Goal: Task Accomplishment & Management: Complete application form

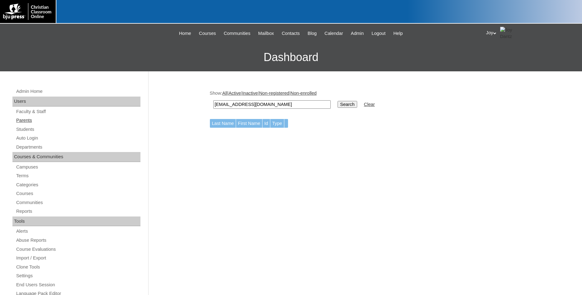
click at [28, 121] on link "Parents" at bounding box center [78, 120] width 125 height 8
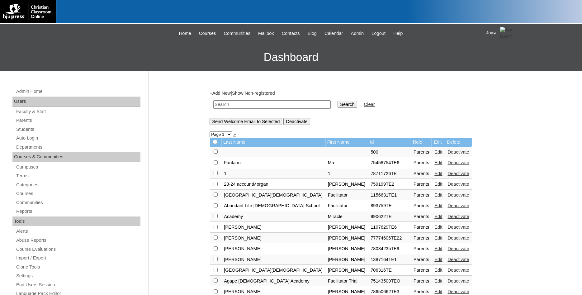
click at [226, 93] on link "Add New" at bounding box center [221, 93] width 18 height 5
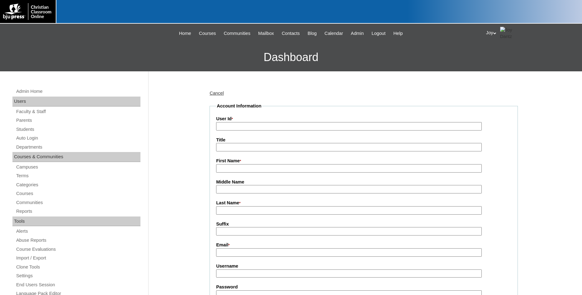
click at [240, 128] on input "User Id *" at bounding box center [349, 126] width 266 height 8
type input "731994TE"
click at [293, 162] on label "First Name *" at bounding box center [363, 161] width 295 height 7
click at [293, 164] on input "First Name *" at bounding box center [349, 168] width 266 height 8
type input "D"
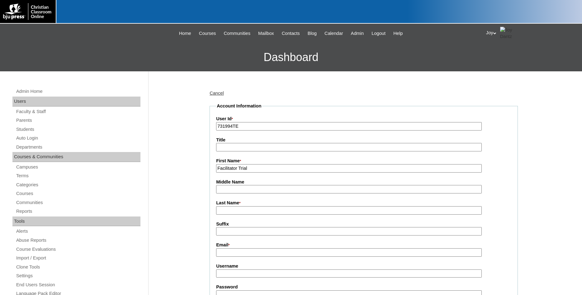
type input "Facilitator Trial"
click at [233, 209] on input "Last Name *" at bounding box center [349, 210] width 266 height 8
type input "[GEOGRAPHIC_DATA]"
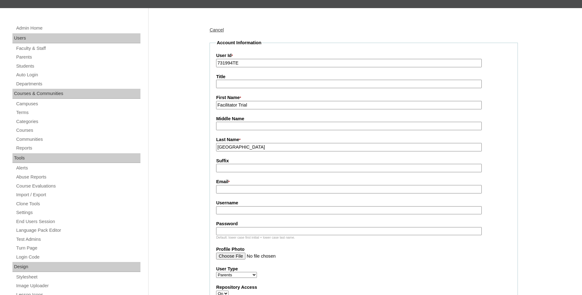
scroll to position [64, 0]
click at [235, 190] on input "Email *" at bounding box center [349, 189] width 266 height 8
paste input "[EMAIL_ADDRESS][DOMAIN_NAME]"
click at [220, 188] on input "[EMAIL_ADDRESS][DOMAIN_NAME]" at bounding box center [349, 189] width 266 height 8
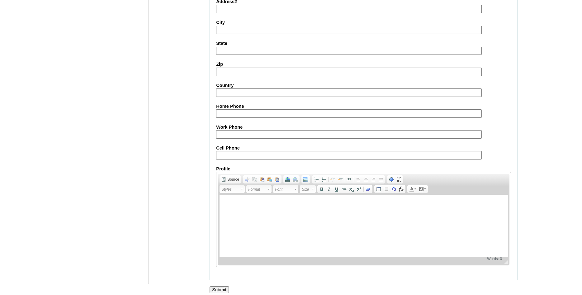
scroll to position [551, 0]
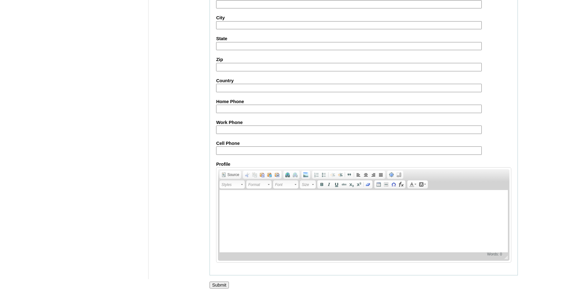
type input "willreed@bayouacademy.net"
click at [222, 285] on input "Submit" at bounding box center [219, 284] width 19 height 7
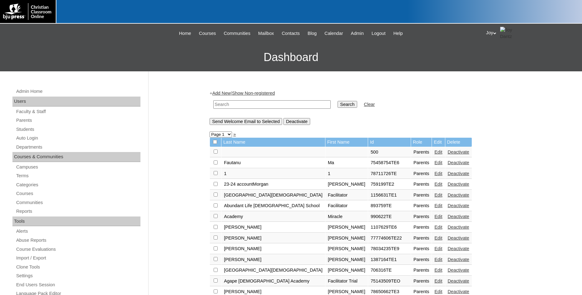
click at [29, 125] on div "Admin Home Users Faculty & Staff Parents Students Auto Login Departments Course…" at bounding box center [77, 288] width 136 height 403
click at [26, 130] on link "Students" at bounding box center [78, 129] width 125 height 8
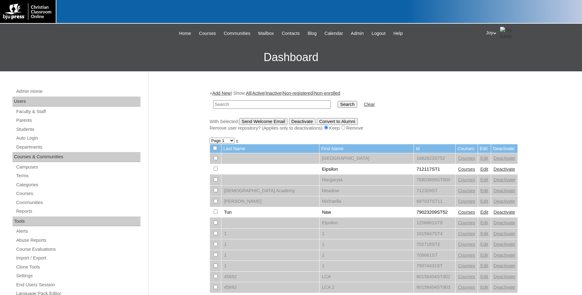
click at [224, 91] on div "+ Add New | Show: All | Active | Inactive | Non-registered | Non-enrolled Searc…" at bounding box center [364, 110] width 308 height 41
click at [224, 93] on link "Add New" at bounding box center [221, 93] width 18 height 5
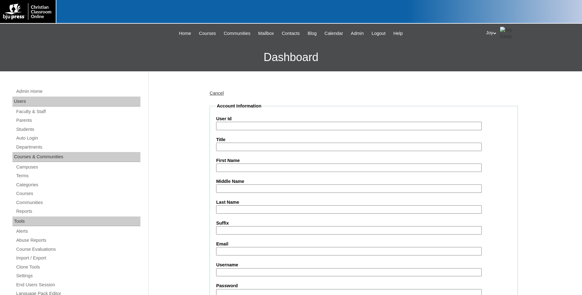
click at [231, 122] on input "User Id" at bounding box center [349, 126] width 266 height 8
type input "731994ST"
click at [317, 164] on input "First Name" at bounding box center [349, 167] width 266 height 8
type input "Student Trial"
click at [256, 207] on input "Last Name" at bounding box center [349, 209] width 266 height 8
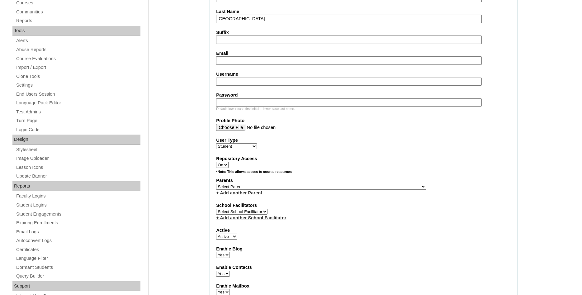
scroll to position [222, 0]
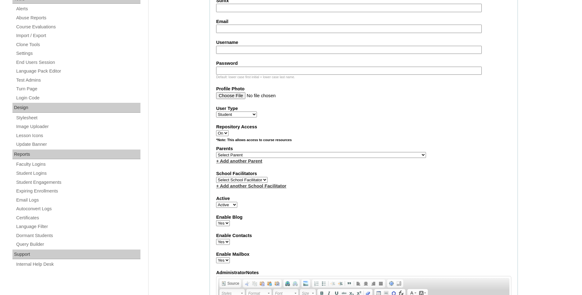
type input "Bayou Academy"
select select "37464"
click option "Bayou Academy, Facilitator Trial" at bounding box center [0, 0] width 0 height 0
click at [268, 155] on select "Select Parent , Fautanu, Ma 1, 1 23-24 accountMorgan, Jason 6th Street Mennonit…" at bounding box center [321, 155] width 210 height 6
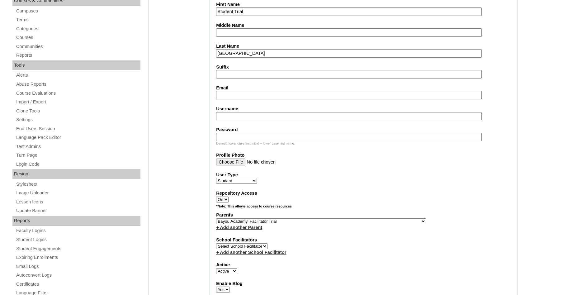
scroll to position [154, 0]
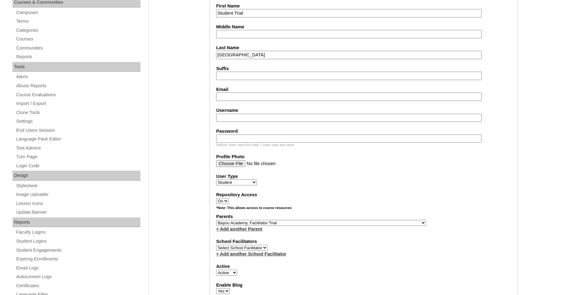
paste input "[EMAIL_ADDRESS][DOMAIN_NAME]"
drag, startPoint x: 220, startPoint y: 97, endPoint x: 206, endPoint y: 97, distance: 14.6
click at [216, 97] on input "Willreed@bayouacademy.net" at bounding box center [349, 96] width 266 height 8
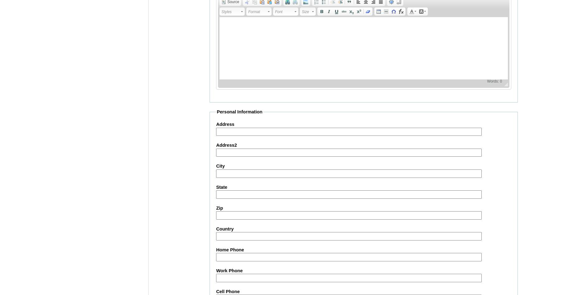
scroll to position [663, 0]
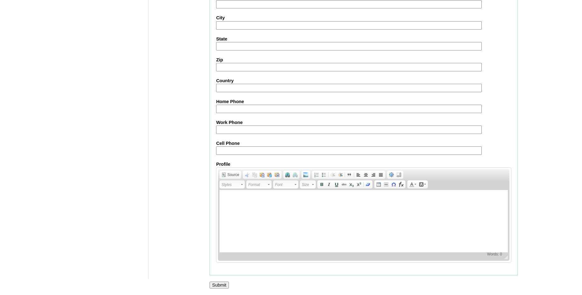
type input "willreed@bayouacademy.net"
click at [215, 284] on input "Submit" at bounding box center [219, 284] width 19 height 7
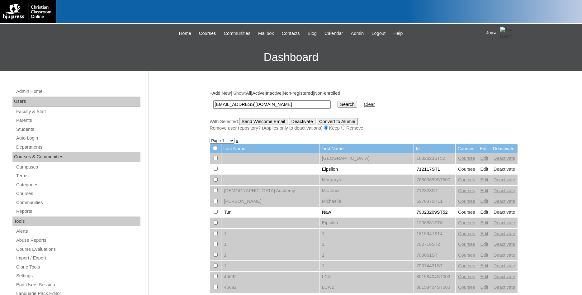
type input "Willreed@bayouacademy.net"
click at [338, 108] on input "Search" at bounding box center [347, 104] width 19 height 7
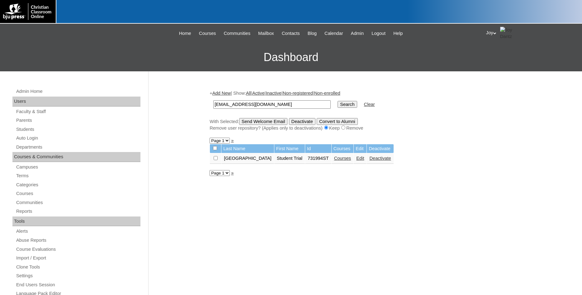
click at [334, 161] on link "Courses" at bounding box center [342, 158] width 17 height 5
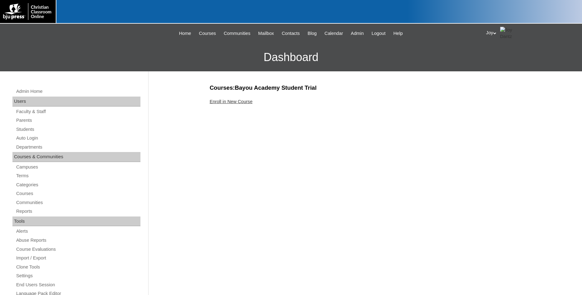
click at [237, 99] on link "Enroll in New Course" at bounding box center [231, 101] width 43 height 5
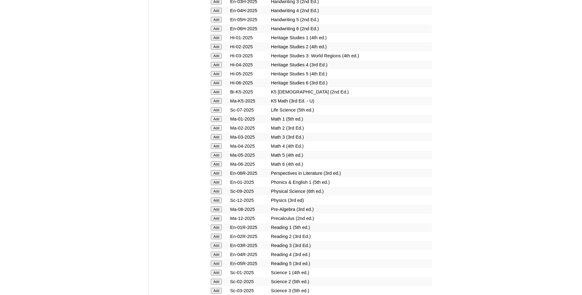
scroll to position [699, 0]
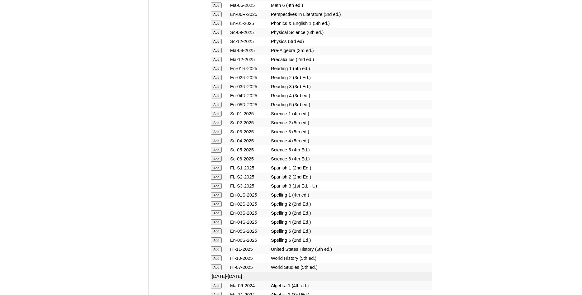
click at [214, 171] on input "Add" at bounding box center [216, 168] width 11 height 6
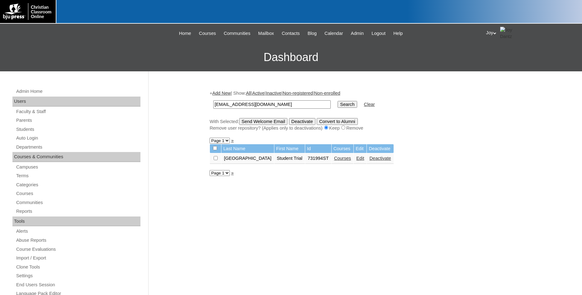
click at [216, 160] on input "checkbox" at bounding box center [216, 158] width 4 height 4
checkbox input "true"
click at [265, 123] on input "Send Welcome Email" at bounding box center [263, 121] width 49 height 7
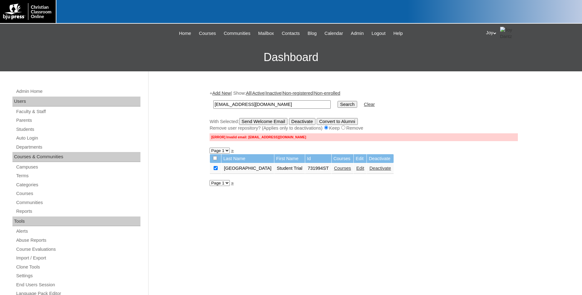
click at [356, 170] on link "Edit" at bounding box center [360, 168] width 8 height 5
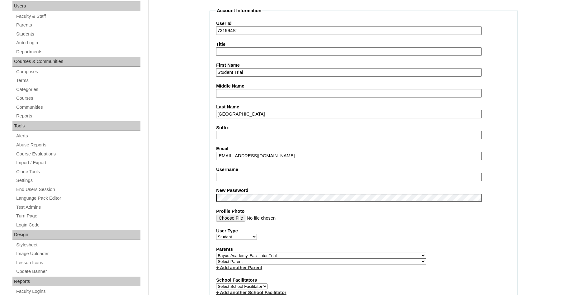
drag, startPoint x: 217, startPoint y: 156, endPoint x: 221, endPoint y: 157, distance: 4.1
click at [221, 157] on input "willreed@bayouacademy.net" at bounding box center [349, 156] width 266 height 8
drag, startPoint x: 221, startPoint y: 157, endPoint x: 214, endPoint y: 157, distance: 7.5
click at [216, 157] on input "willreed@bayouacademy.net" at bounding box center [349, 156] width 266 height 8
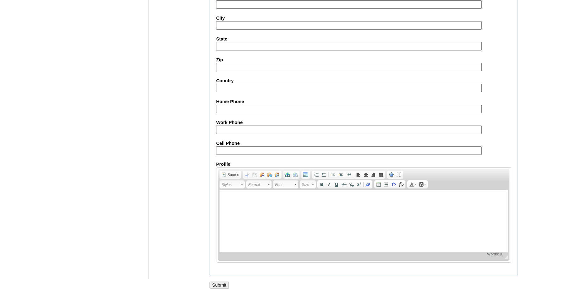
scroll to position [665, 0]
type input "[EMAIL_ADDRESS][DOMAIN_NAME]"
click at [218, 282] on input "Submit" at bounding box center [219, 284] width 19 height 7
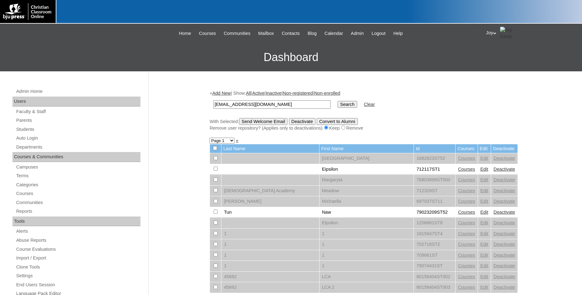
type input "[EMAIL_ADDRESS][DOMAIN_NAME]"
click at [343, 102] on input "Search" at bounding box center [347, 104] width 19 height 7
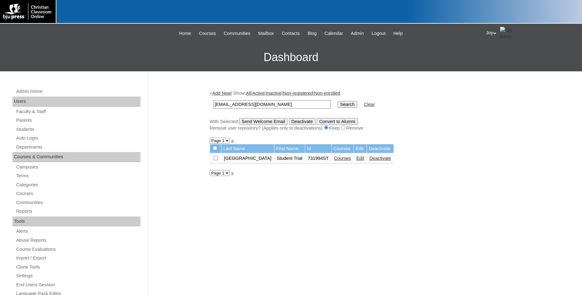
click at [216, 159] on input "checkbox" at bounding box center [216, 158] width 4 height 4
checkbox input "true"
click at [266, 124] on input "Send Welcome Email" at bounding box center [263, 121] width 49 height 7
